Goal: Task Accomplishment & Management: Manage account settings

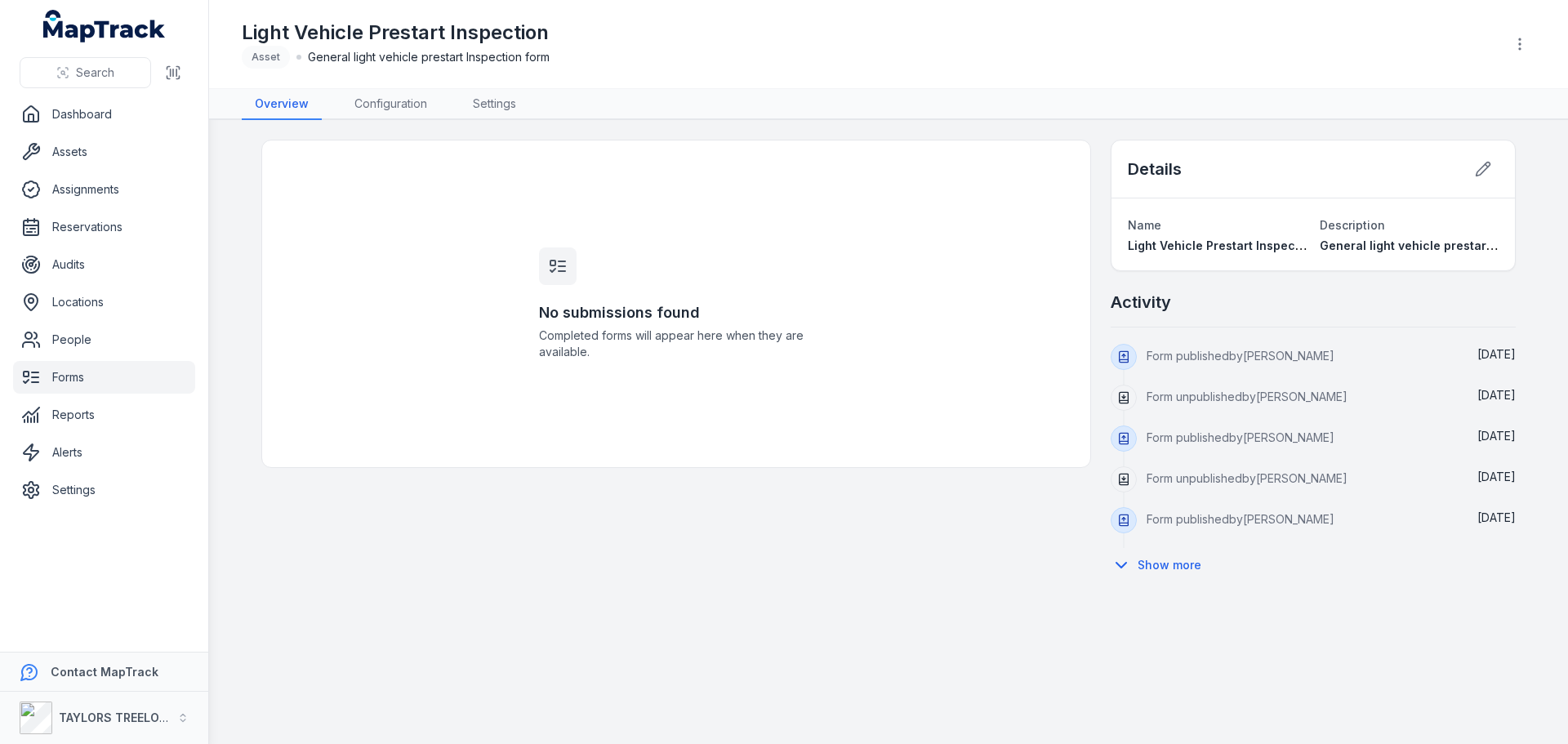
click at [57, 380] on link "Forms" at bounding box center [104, 377] width 182 height 33
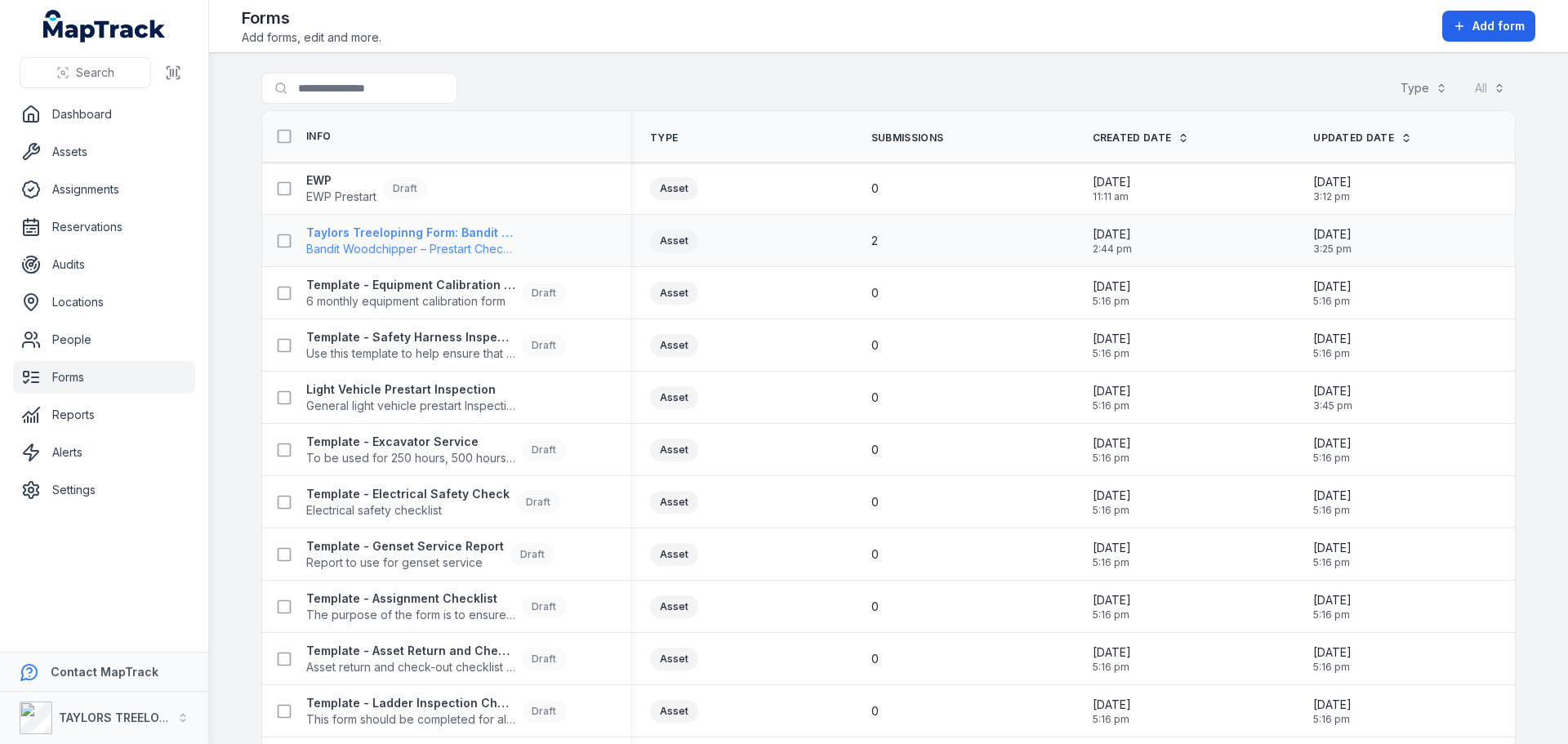
click at [433, 249] on span "Bandit Woodchipper – Prestart Checklist" at bounding box center [410, 249] width 209 height 17
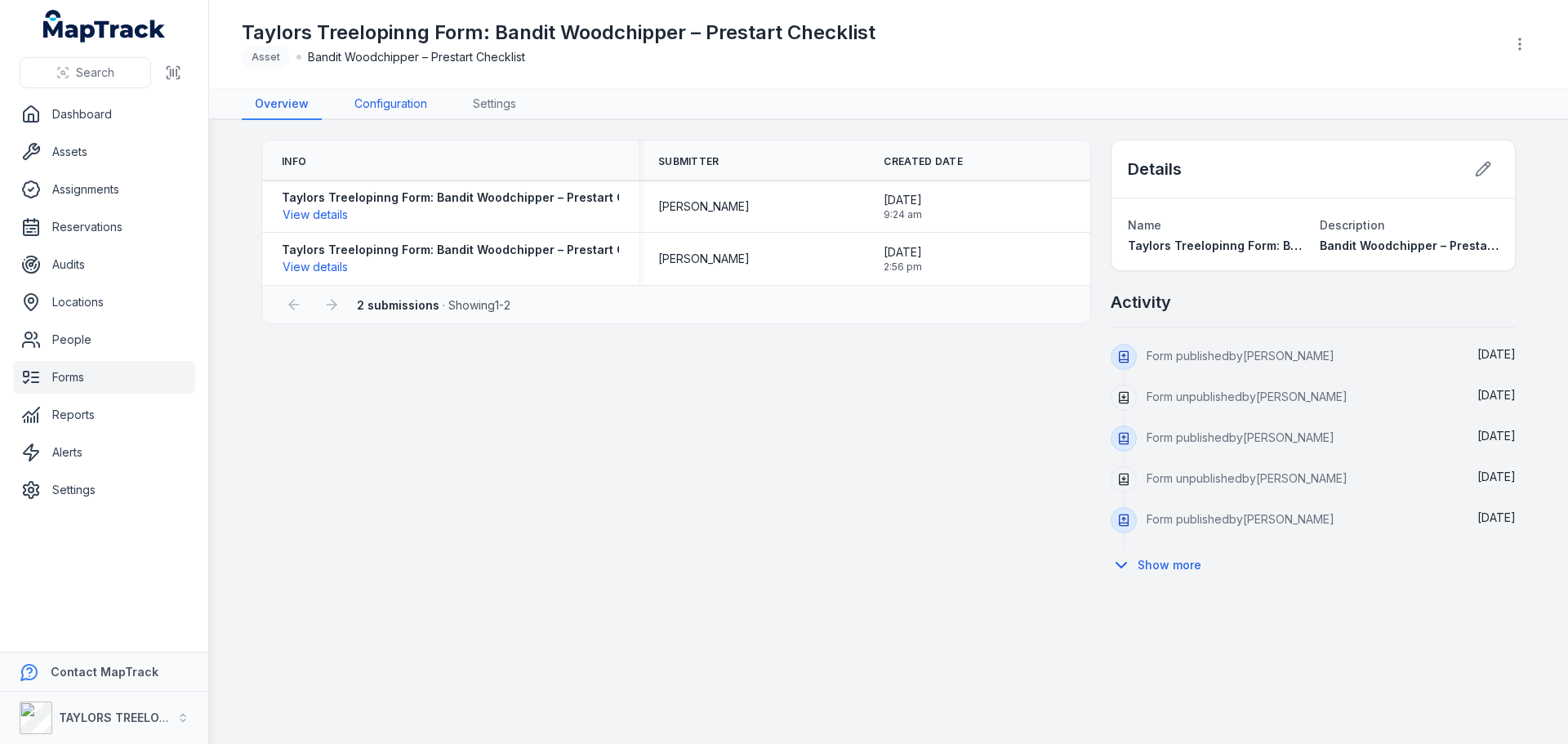
click at [397, 98] on link "Configuration" at bounding box center [391, 104] width 99 height 31
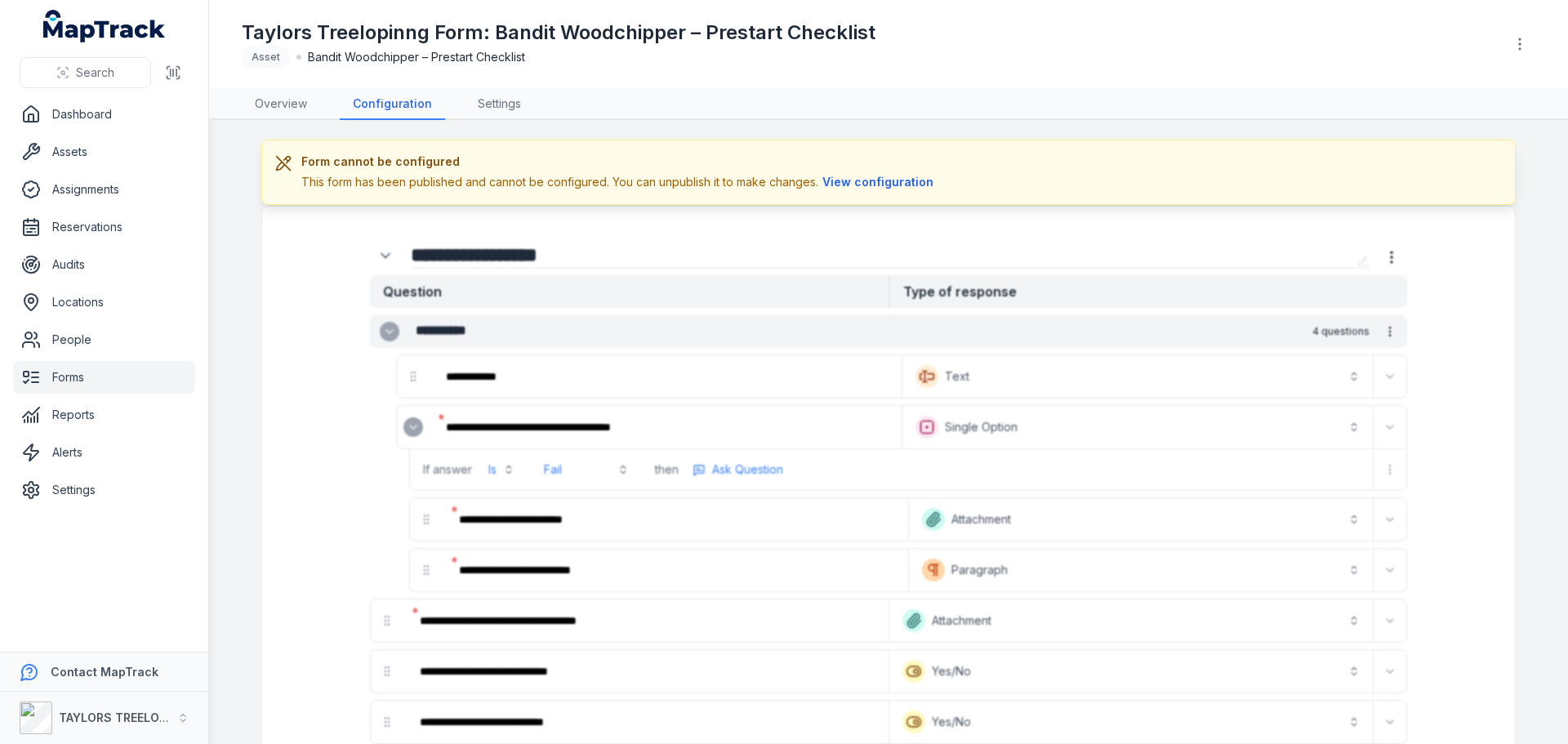
click at [874, 180] on button "View configuration" at bounding box center [877, 182] width 119 height 18
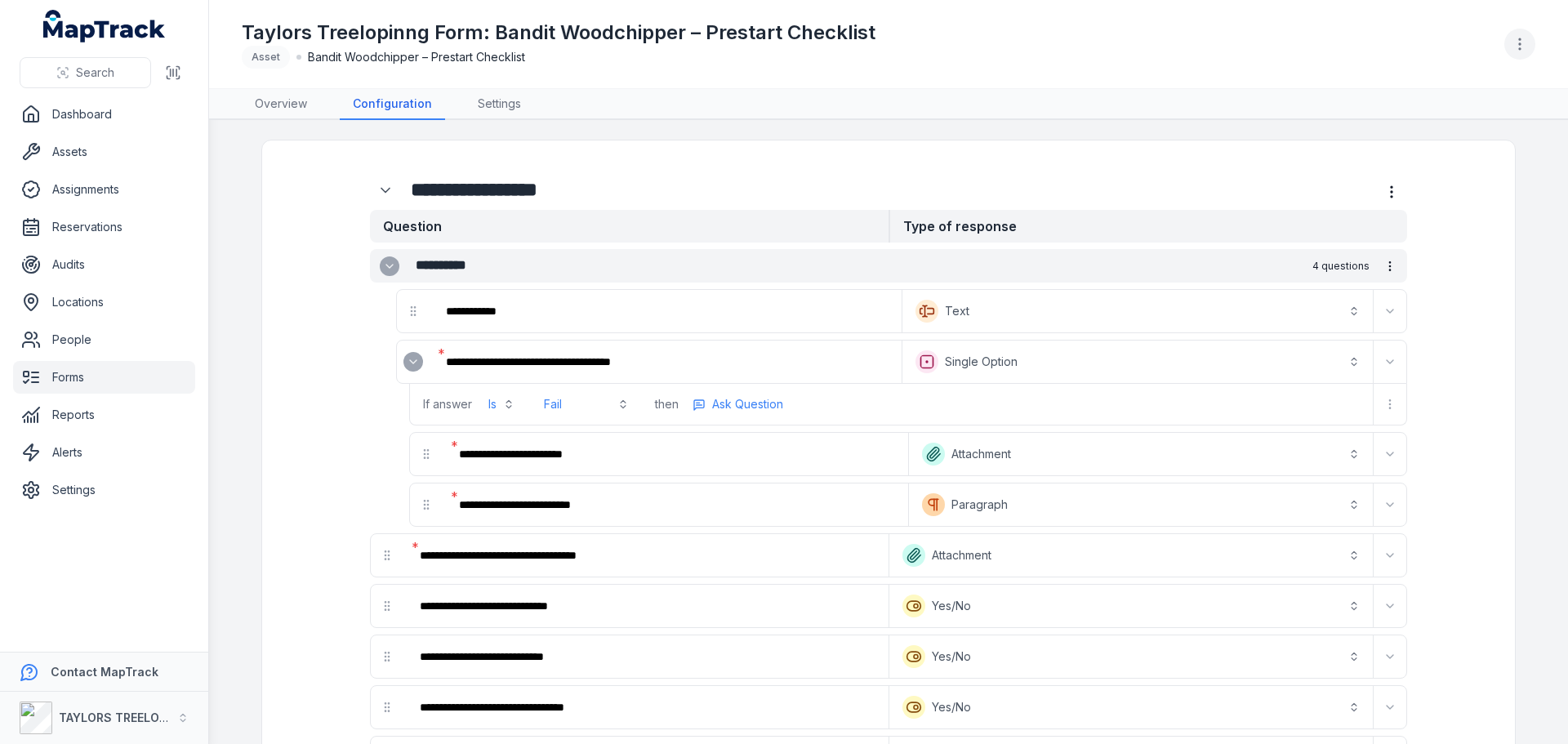
click at [1529, 45] on button "button" at bounding box center [1519, 44] width 31 height 31
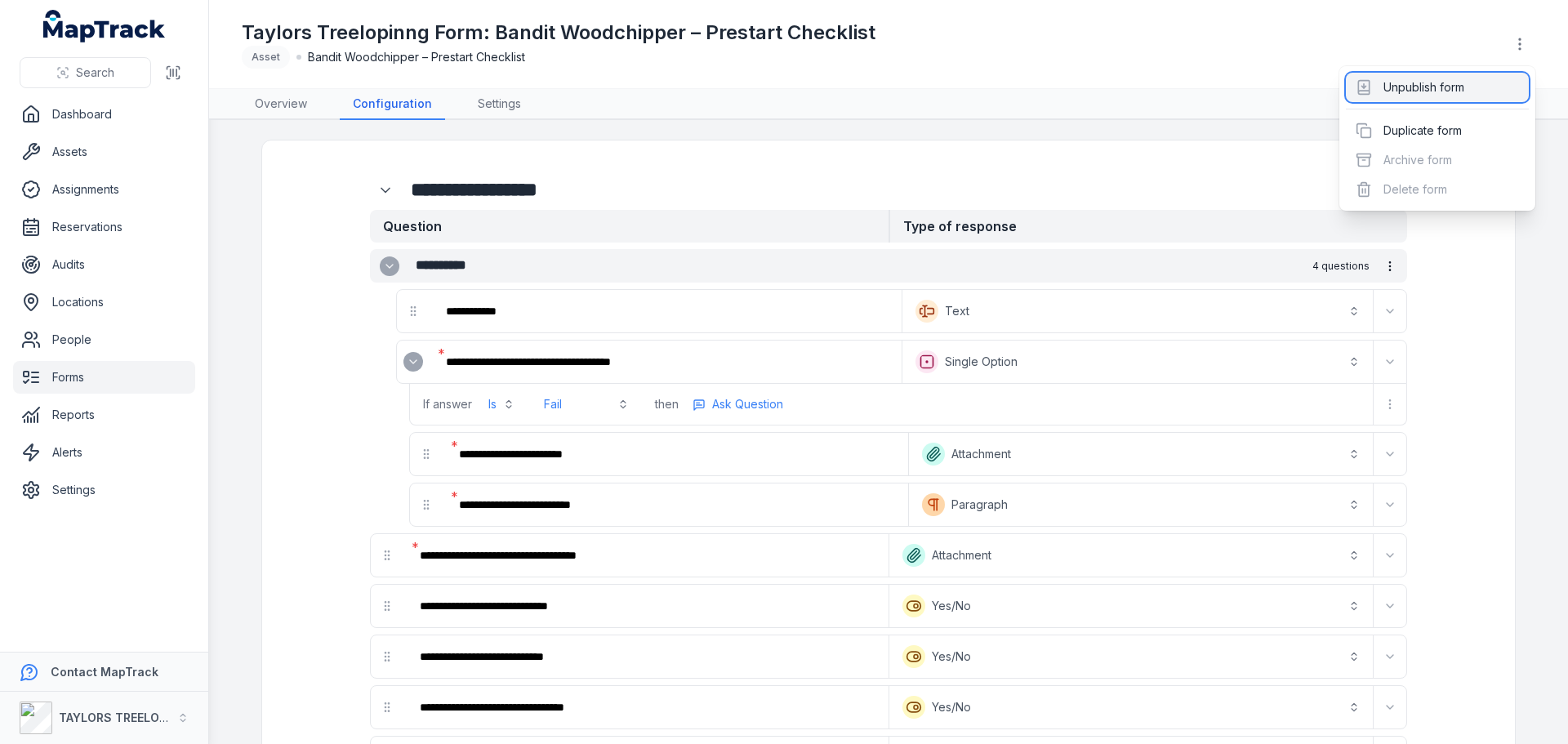
drag, startPoint x: 1393, startPoint y: 81, endPoint x: 1316, endPoint y: 77, distance: 77.1
click at [1387, 83] on div "Unpublish form" at bounding box center [1437, 88] width 183 height 30
